Goal: Information Seeking & Learning: Check status

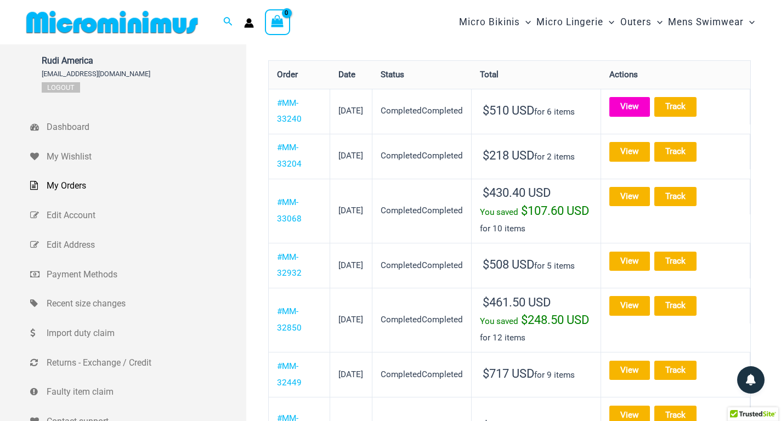
click at [644, 99] on link "View" at bounding box center [629, 106] width 41 height 19
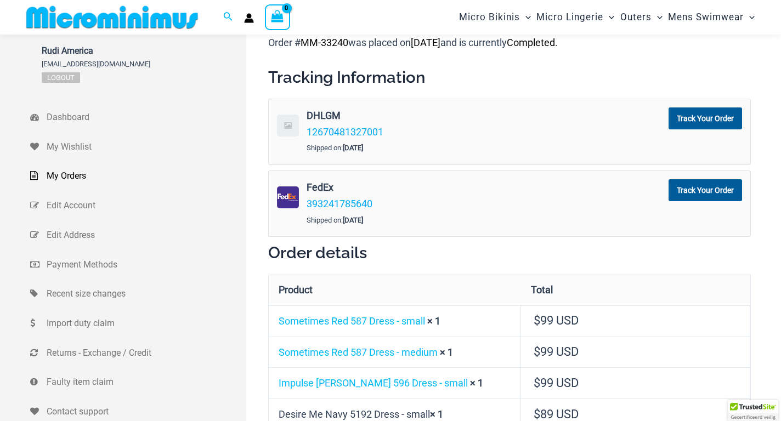
scroll to position [155, 0]
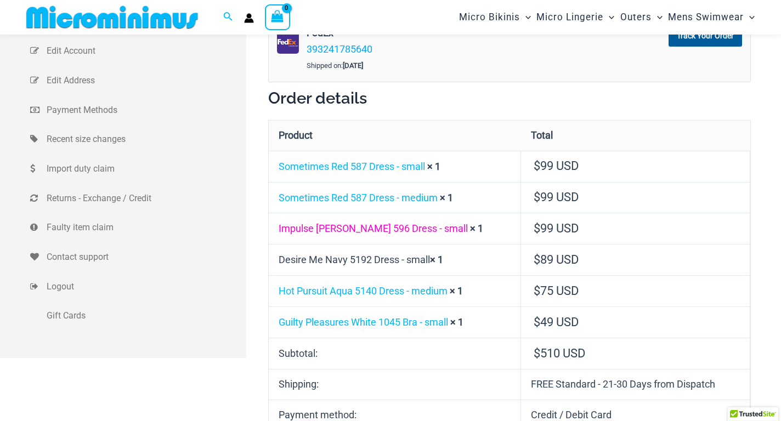
click at [326, 232] on link "Impulse Berry 596 Dress - small" at bounding box center [373, 229] width 189 height 12
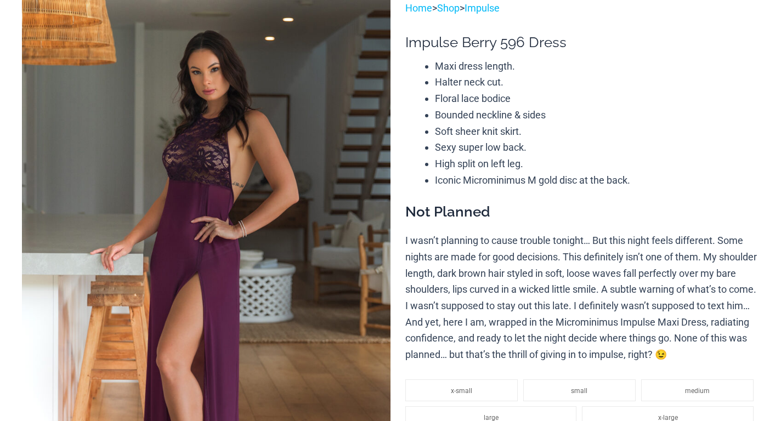
scroll to position [165, 0]
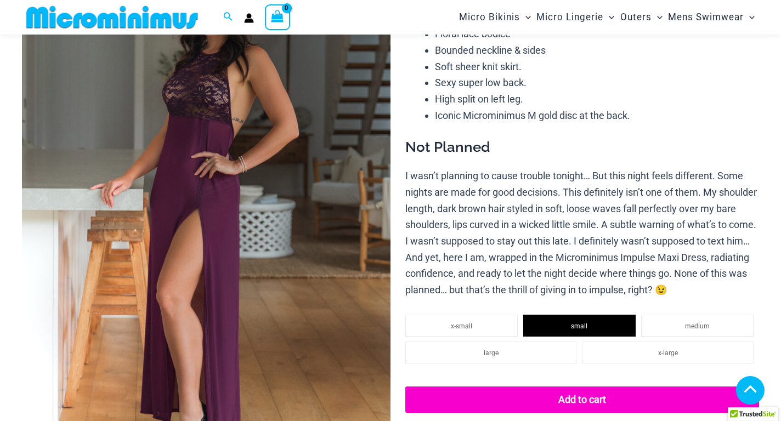
select select
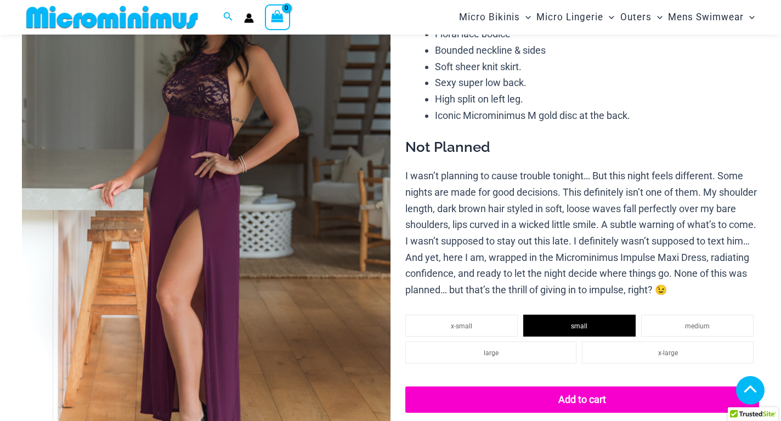
select select
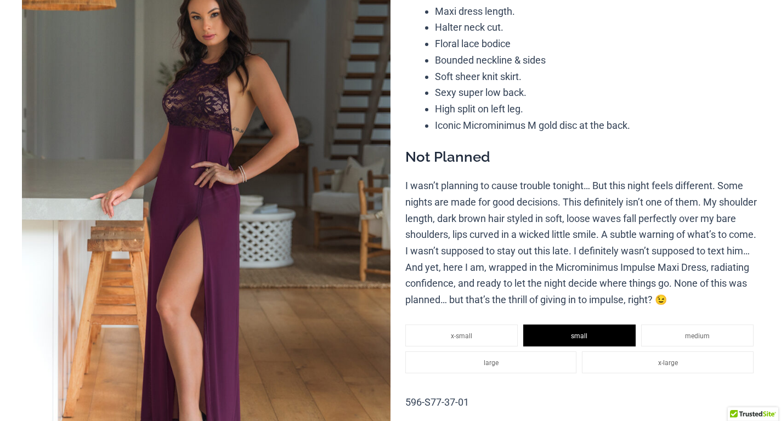
scroll to position [0, 0]
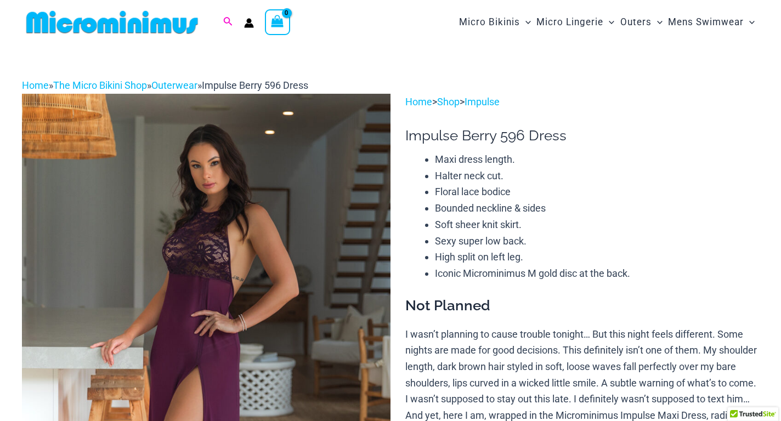
click at [224, 23] on icon "Search icon link" at bounding box center [227, 22] width 9 height 10
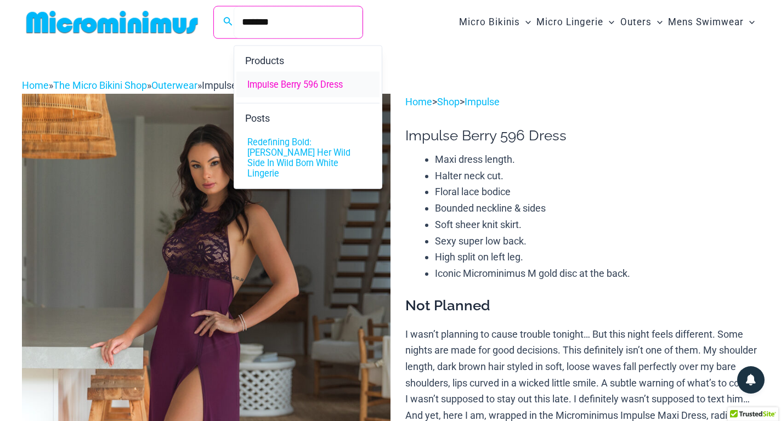
type input "*******"
click at [306, 89] on span "Impulse Berry 596 Dress" at bounding box center [294, 85] width 95 height 10
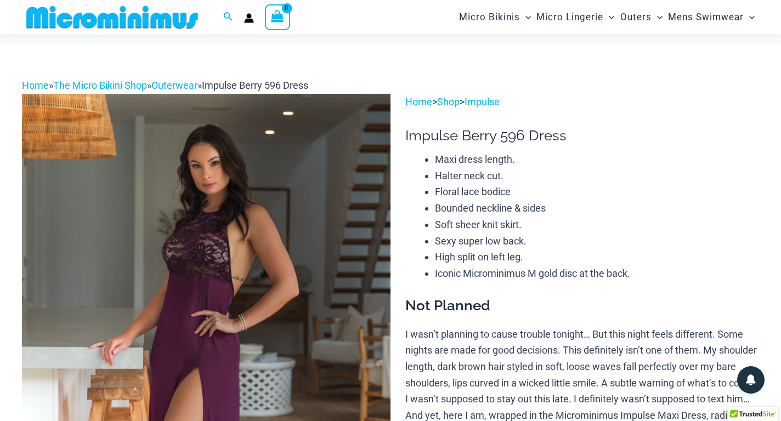
scroll to position [55, 0]
